Goal: Entertainment & Leisure: Consume media (video, audio)

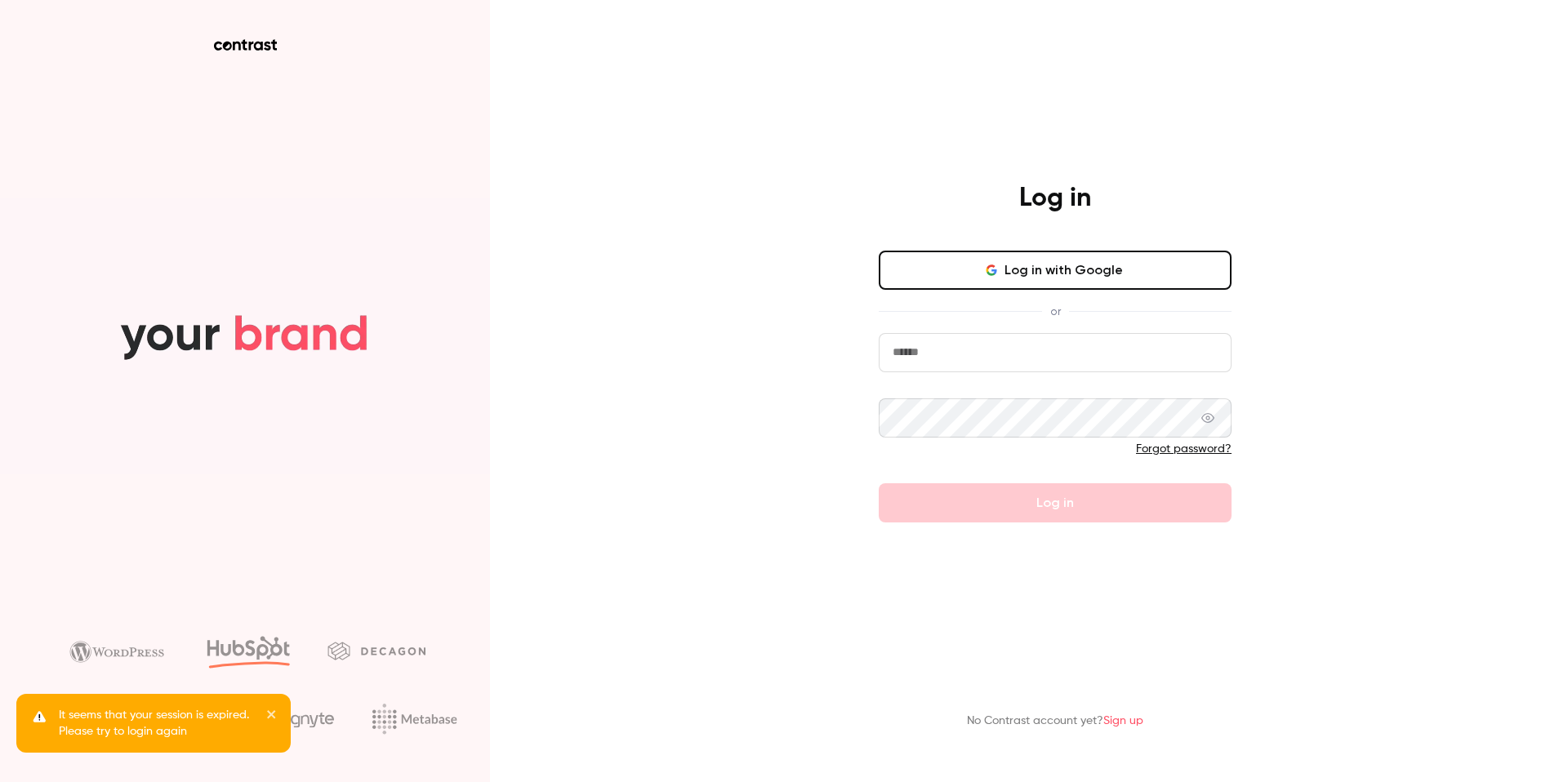
click at [1044, 288] on button "Log in with Google" at bounding box center [1055, 270] width 353 height 39
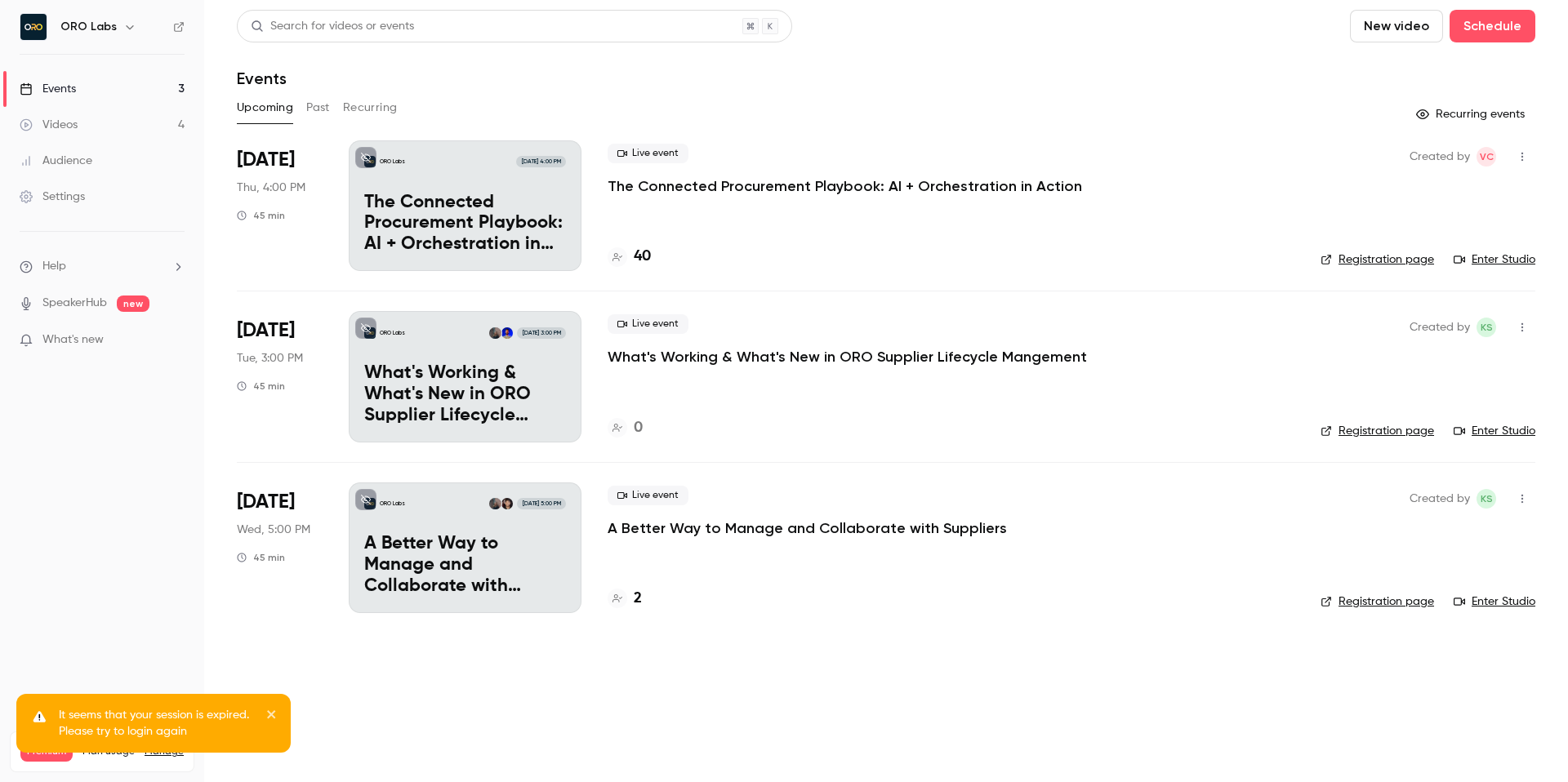
click at [917, 58] on header "Search for videos or events New video Schedule Events" at bounding box center [886, 49] width 1299 height 79
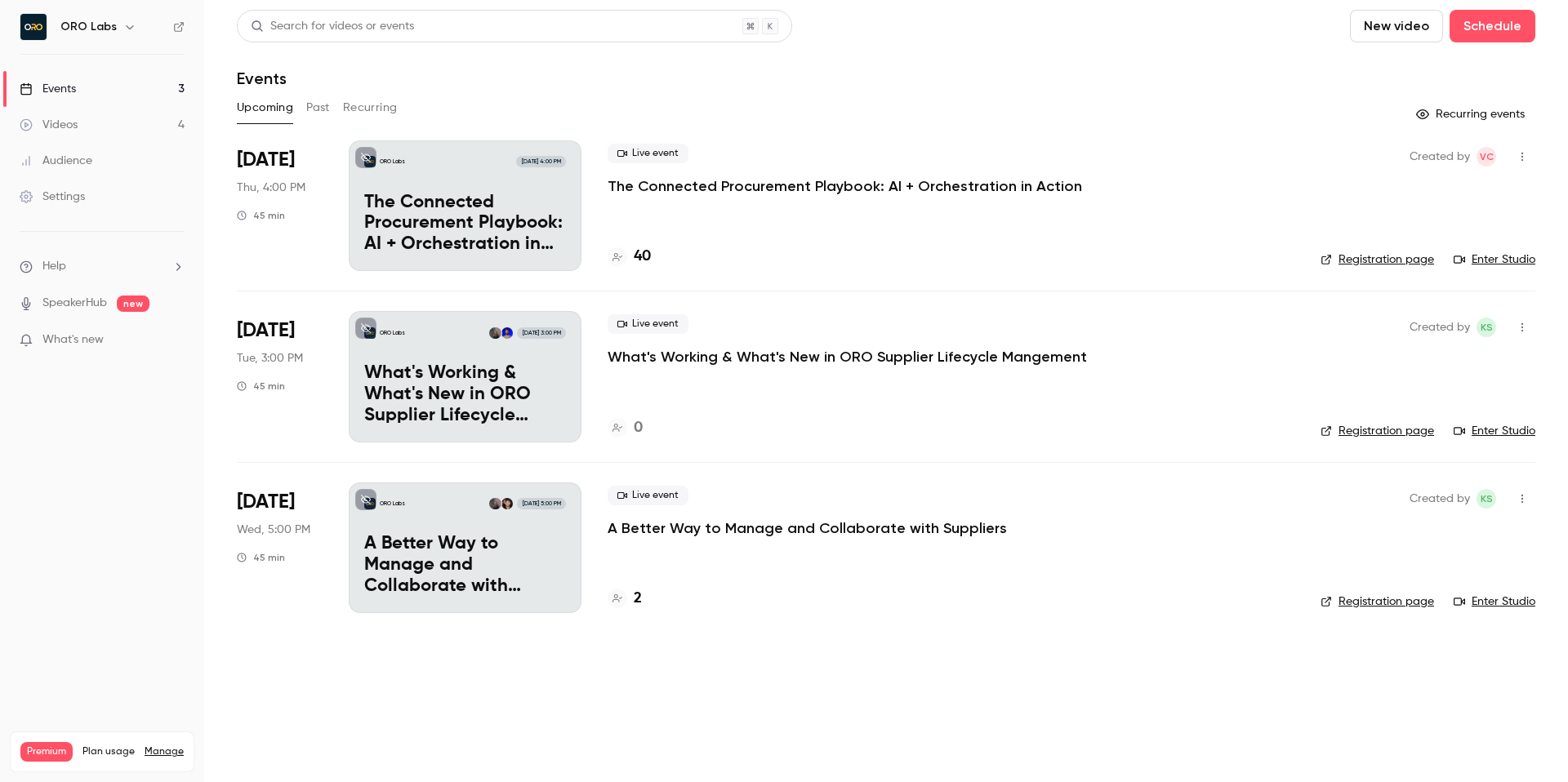
click at [312, 111] on button "Past" at bounding box center [318, 108] width 24 height 26
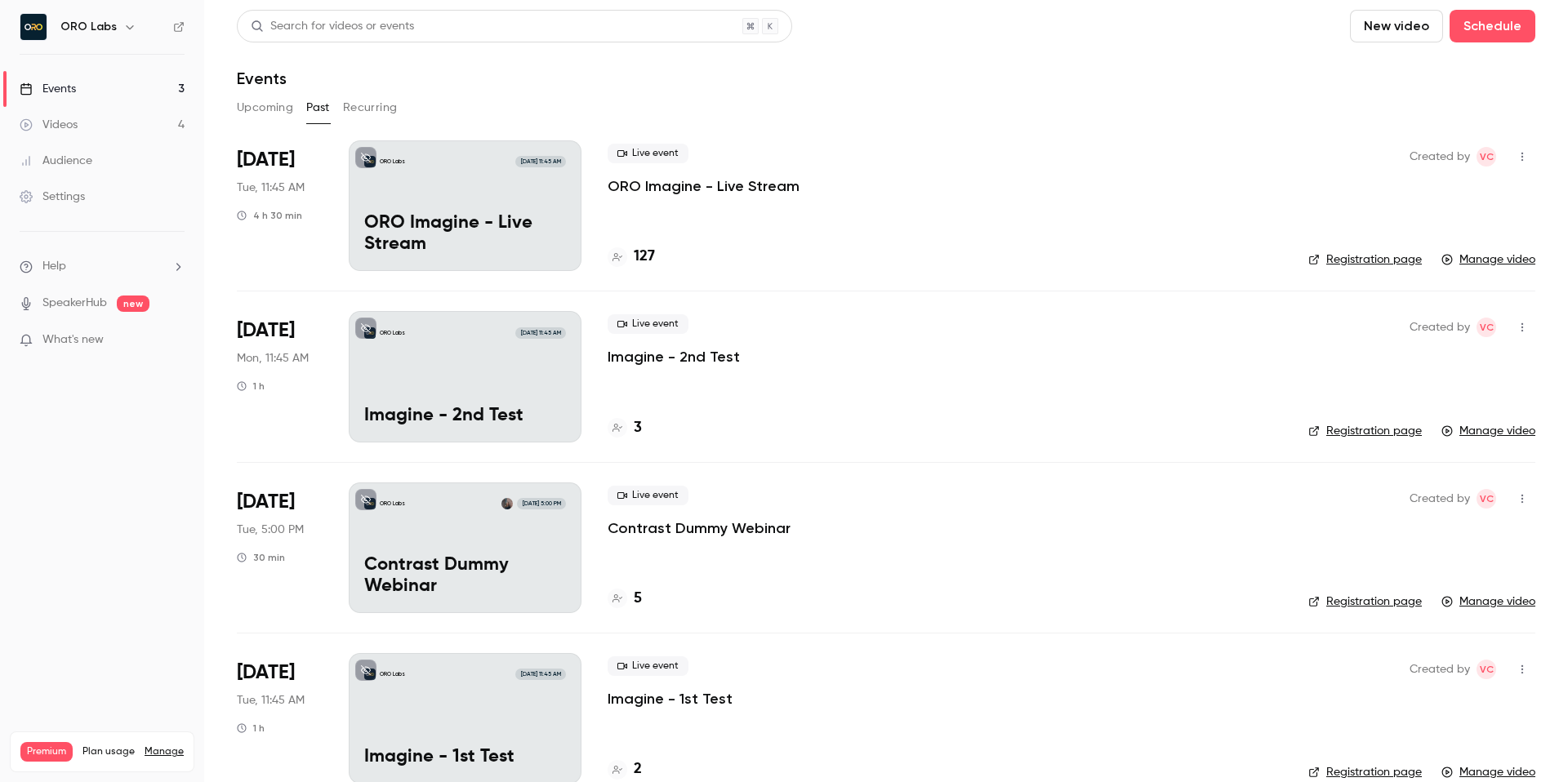
click at [266, 109] on button "Upcoming" at bounding box center [265, 108] width 56 height 26
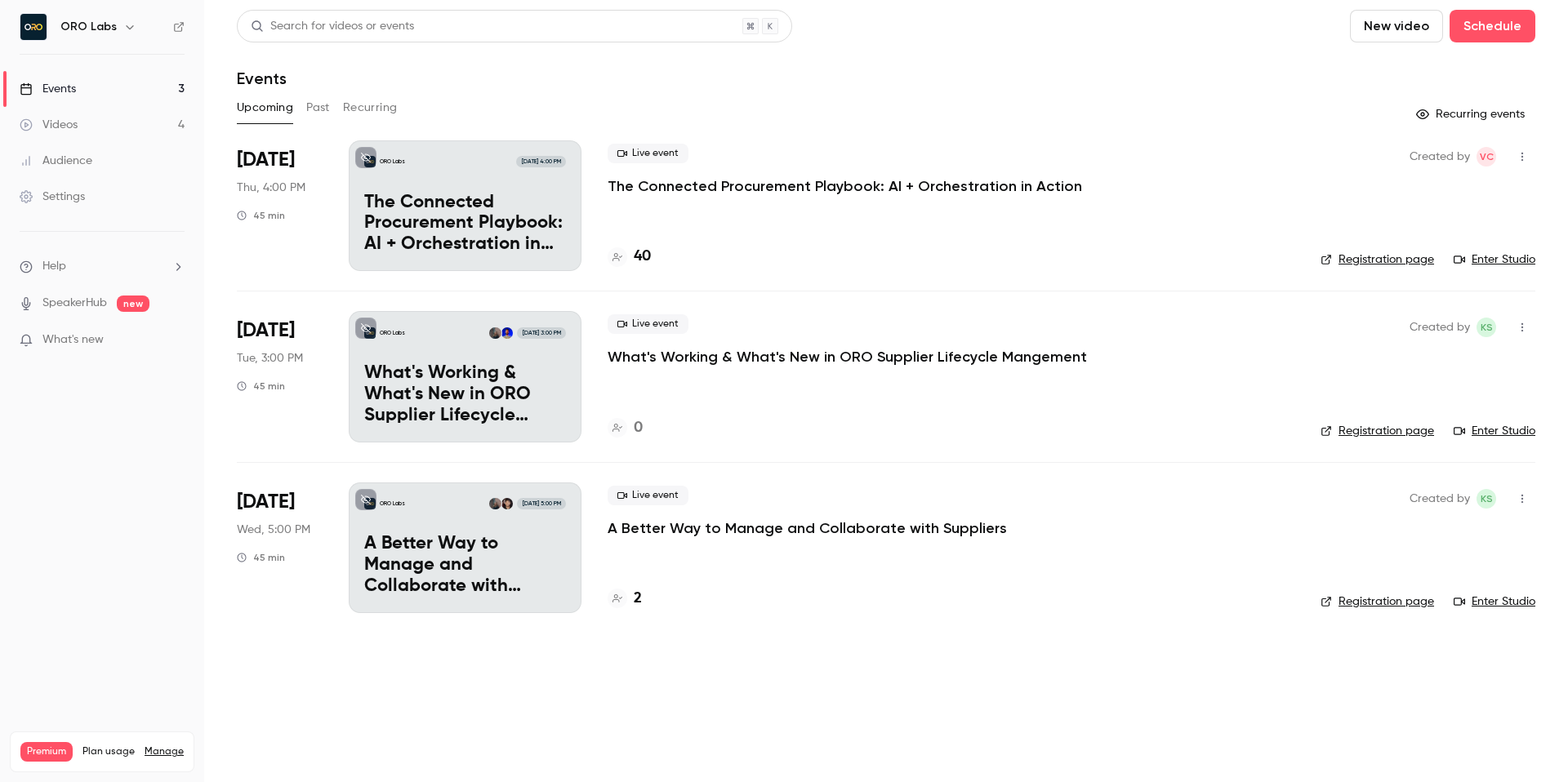
click at [956, 679] on main "Search for videos or events New video Schedule Events Upcoming Past Recurring R…" at bounding box center [887, 391] width 1365 height 782
click at [327, 110] on button "Past" at bounding box center [318, 108] width 24 height 26
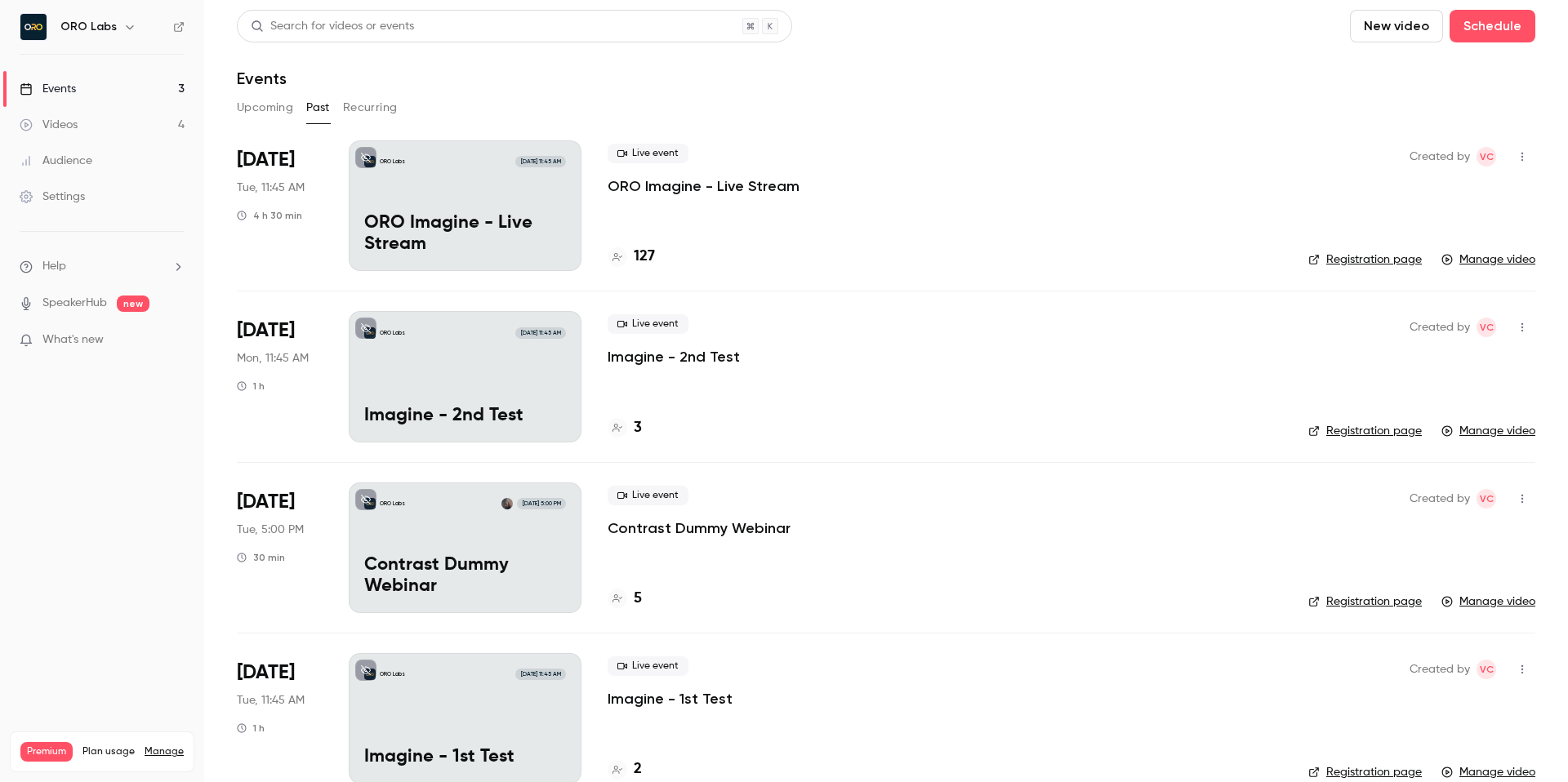
click at [734, 189] on p "ORO Imagine - Live Stream" at bounding box center [704, 185] width 192 height 20
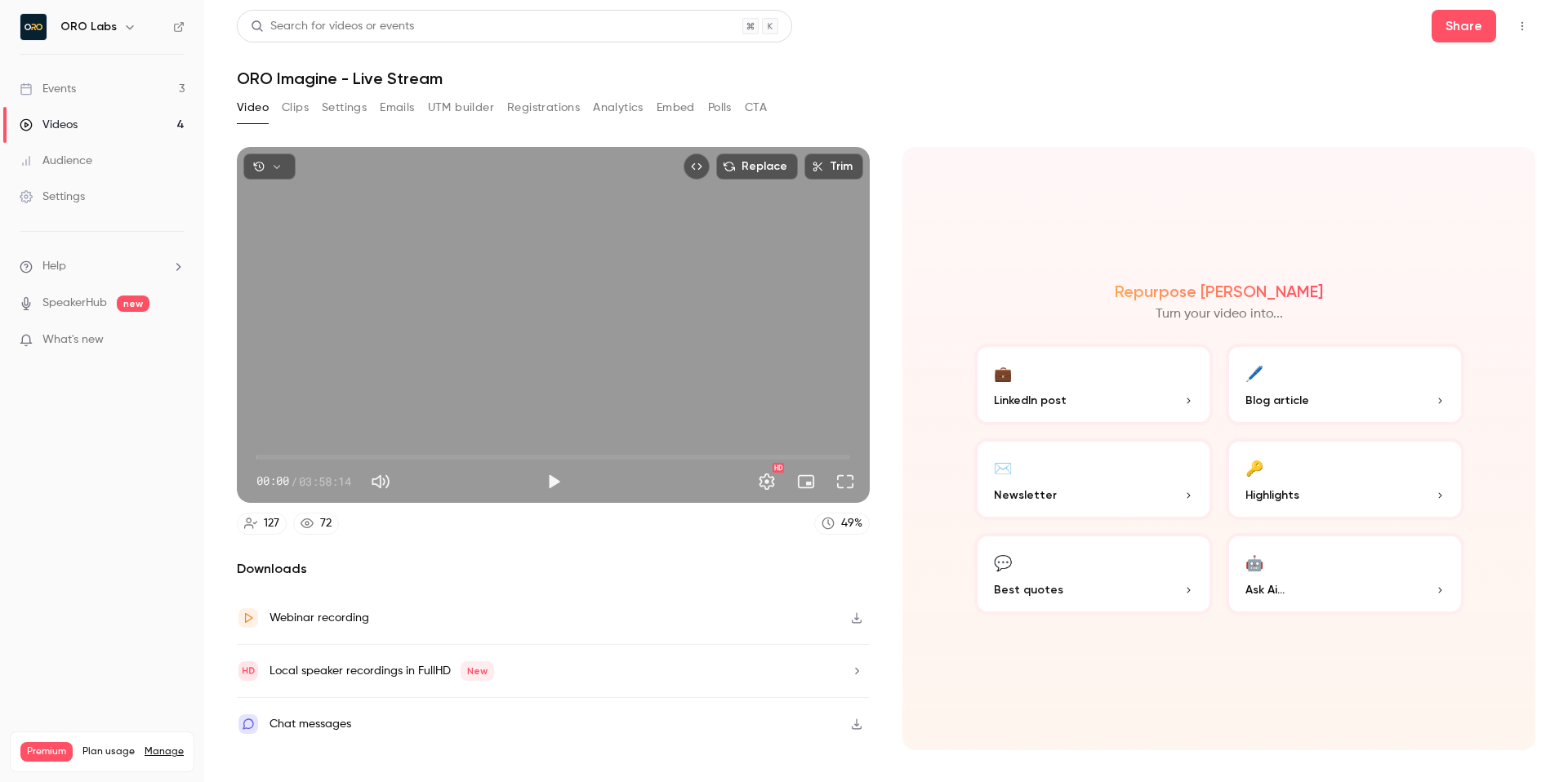
click at [275, 159] on button "button" at bounding box center [269, 167] width 52 height 26
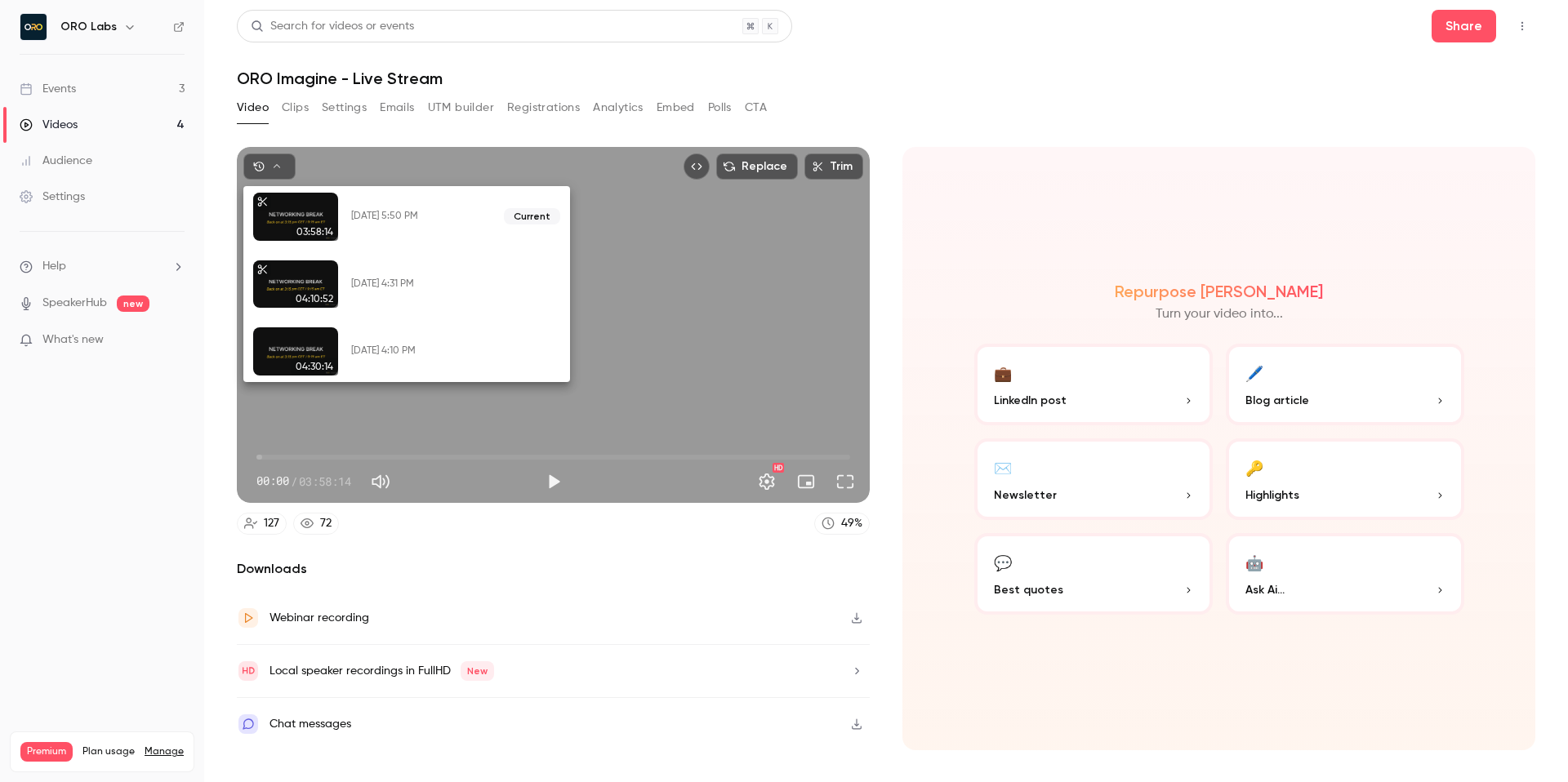
click at [509, 289] on button "Restore" at bounding box center [494, 284] width 66 height 26
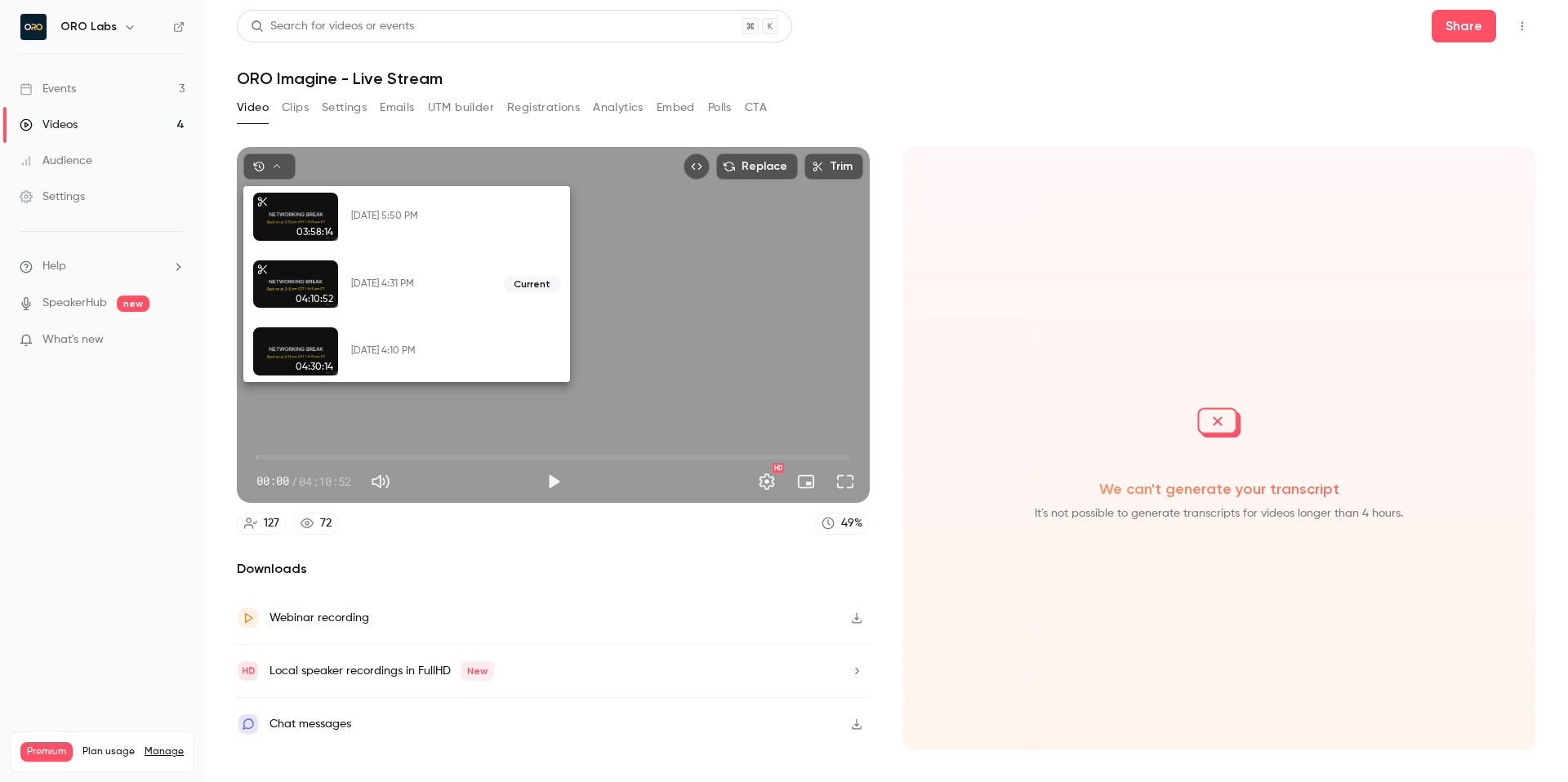
click at [1042, 79] on div at bounding box center [784, 391] width 1568 height 782
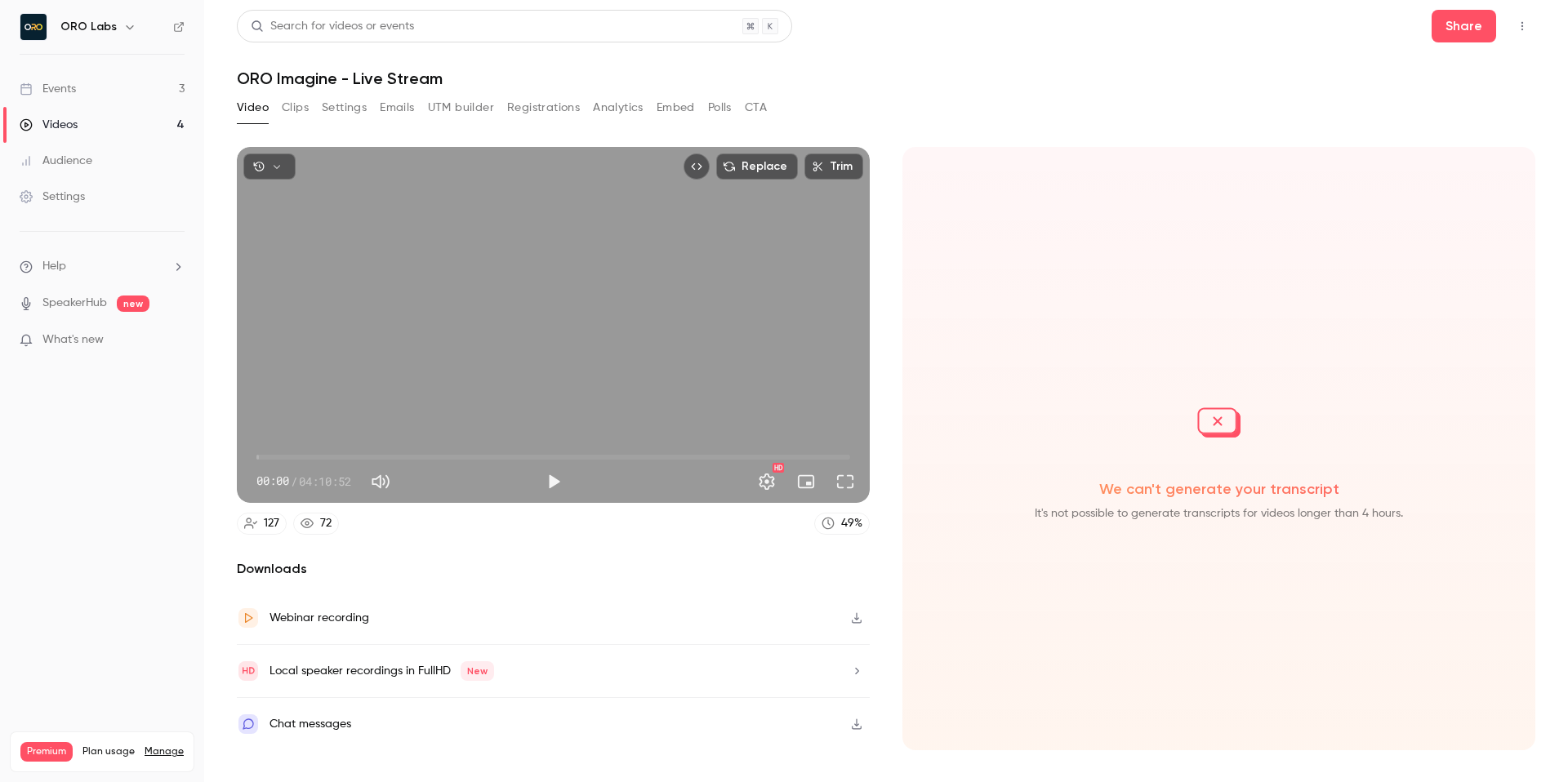
click at [1118, 105] on div "Video Clips Settings Emails UTM builder Registrations Analytics Embed Polls CTA" at bounding box center [886, 111] width 1299 height 32
click at [992, 84] on h1 "ORO Imagine - Live Stream" at bounding box center [886, 78] width 1299 height 20
